Goal: Task Accomplishment & Management: Manage account settings

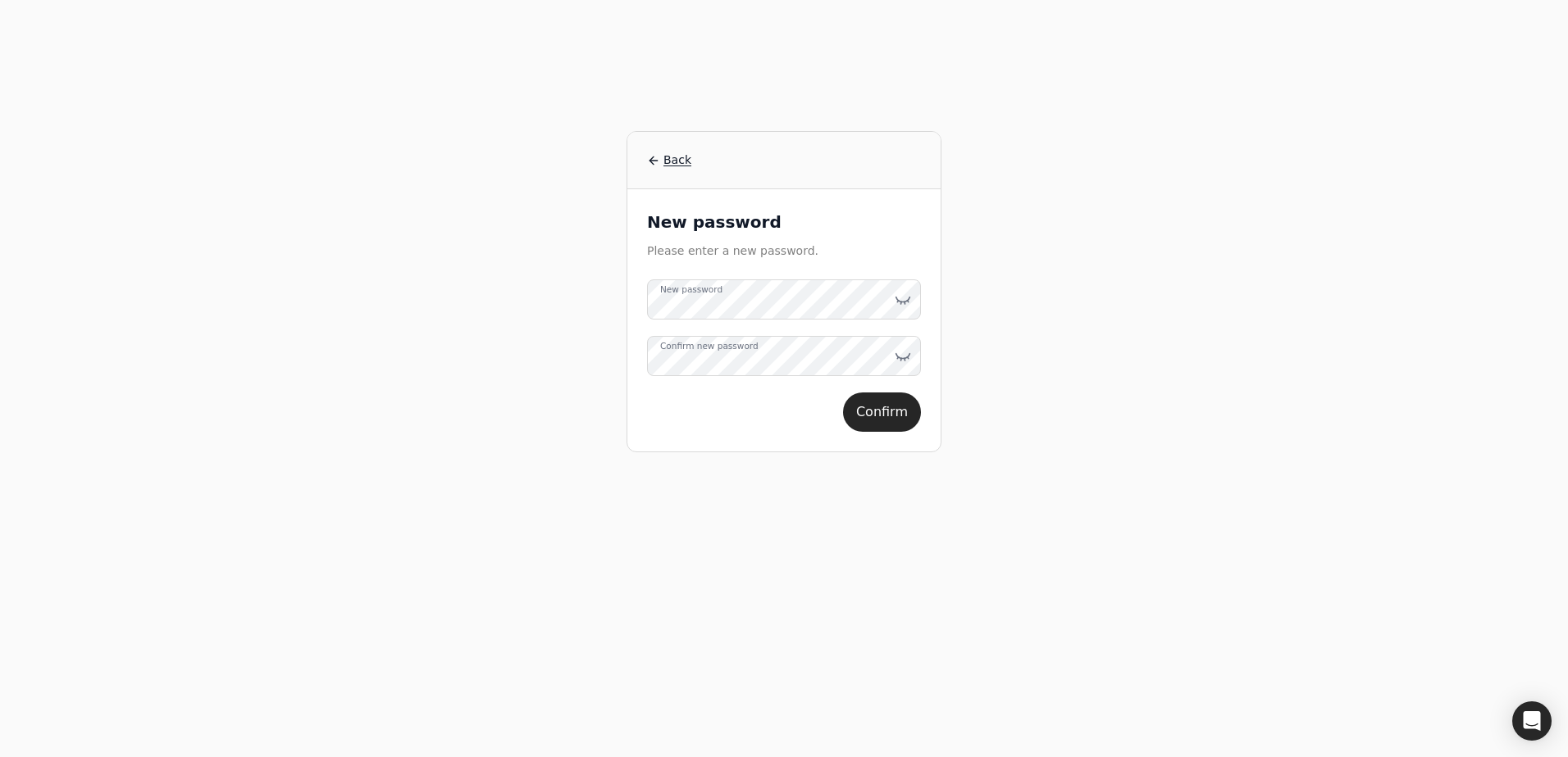
click at [723, 293] on label "New password" at bounding box center [690, 290] width 62 height 13
click at [898, 296] on icon at bounding box center [902, 300] width 17 height 17
click at [1256, 357] on div "Back New password Please enter a new password. New password Confirm new passwor…" at bounding box center [784, 378] width 1259 height 757
click at [899, 346] on div at bounding box center [902, 356] width 17 height 40
click at [895, 357] on icon at bounding box center [902, 356] width 17 height 17
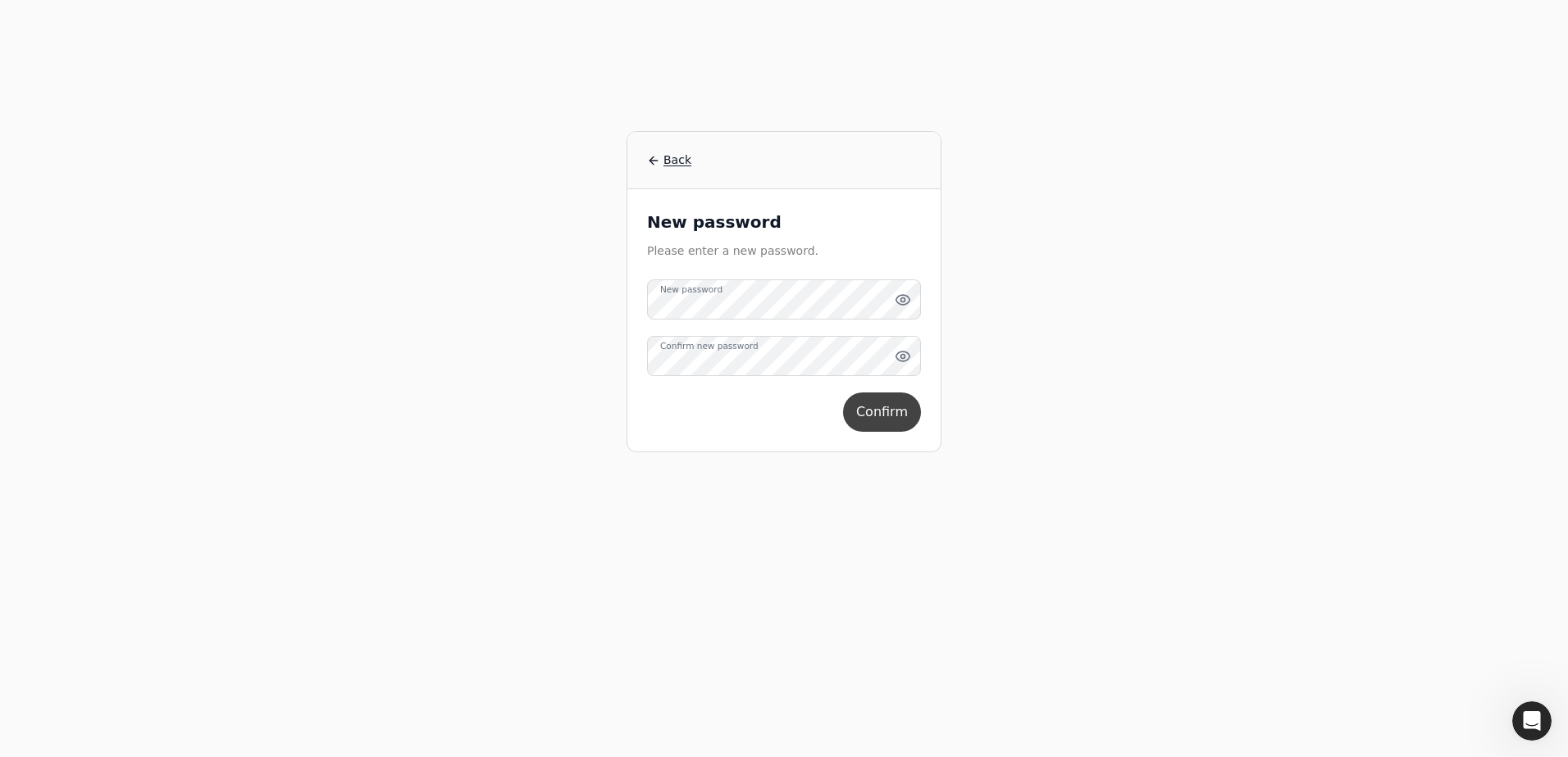
click at [876, 412] on button "Confirm" at bounding box center [881, 412] width 78 height 39
